Goal: Register for event/course

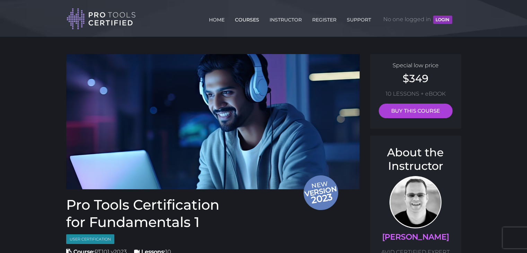
click at [243, 16] on link "COURSES" at bounding box center [247, 18] width 28 height 11
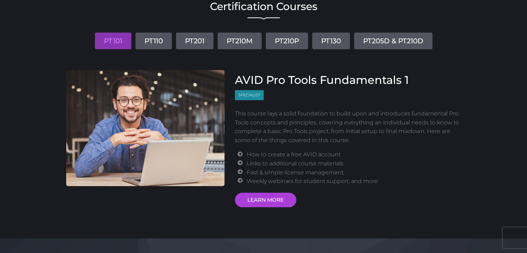
scroll to position [62, 0]
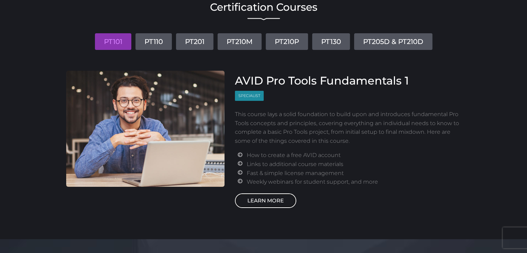
click at [256, 195] on link "LEARN MORE" at bounding box center [265, 200] width 61 height 15
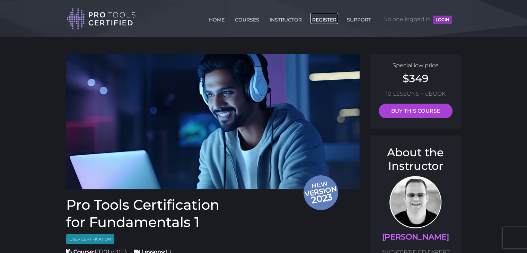
click at [322, 20] on link "REGISTER" at bounding box center [324, 18] width 28 height 11
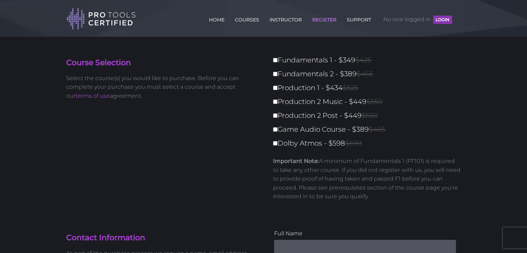
click at [274, 119] on label "Production 2 Post - $449 $550" at bounding box center [369, 115] width 192 height 12
click at [274, 118] on input "Production 2 Post - $449 $550" at bounding box center [275, 115] width 5 height 5
checkbox input "true"
type input "449"
click at [275, 131] on input "Game Audio Course - $389 $465" at bounding box center [275, 129] width 5 height 5
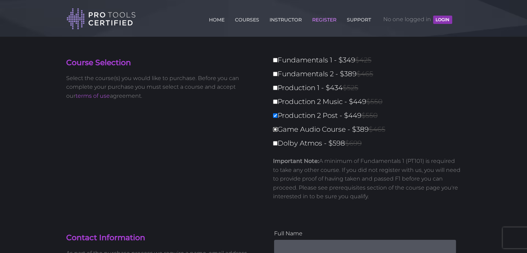
checkbox input "true"
type input "838"
click at [276, 144] on input "Dolby Atmos - $598 $699" at bounding box center [275, 143] width 5 height 5
checkbox input "true"
type input "1436"
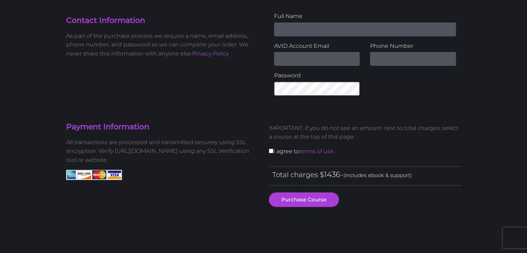
scroll to position [217, 0]
click at [271, 151] on input "checkbox" at bounding box center [271, 151] width 5 height 5
checkbox input "true"
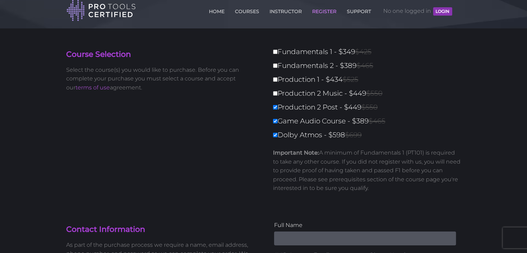
scroll to position [0, 0]
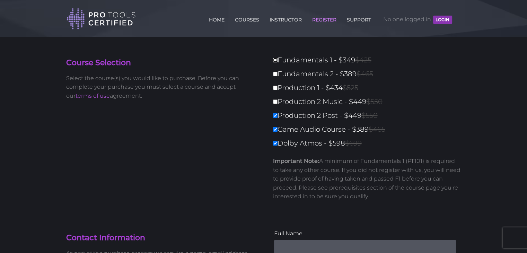
click at [274, 59] on input "Fundamentals 1 - $349 $425" at bounding box center [275, 60] width 5 height 5
checkbox input "true"
type input "1785"
click at [275, 75] on input "Fundamentals 2 - $389 $465" at bounding box center [275, 74] width 5 height 5
checkbox input "true"
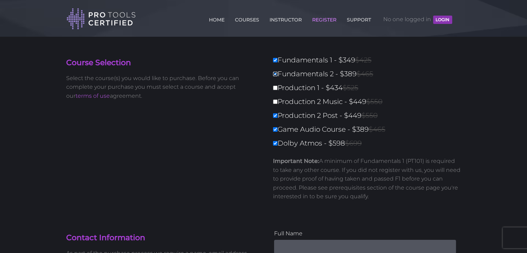
type input "2174"
click at [276, 86] on input "Production 1 - $434 $525" at bounding box center [275, 88] width 5 height 5
checkbox input "true"
type input "2608"
click at [235, 17] on link "COURSES" at bounding box center [247, 18] width 28 height 11
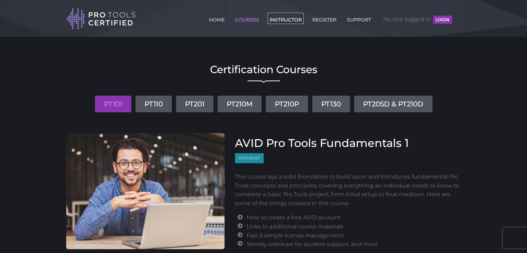
click at [281, 23] on link "INSTRUCTOR" at bounding box center [286, 18] width 36 height 11
